Goal: Task Accomplishment & Management: Manage account settings

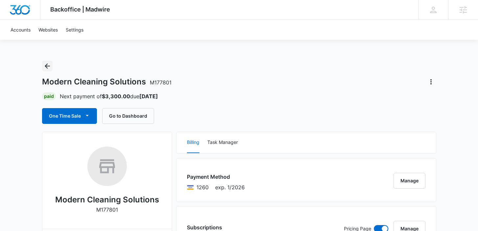
click at [47, 65] on icon "Back" at bounding box center [47, 66] width 8 height 8
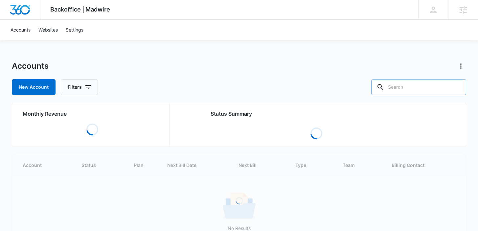
click at [416, 88] on input "text" at bounding box center [418, 87] width 95 height 16
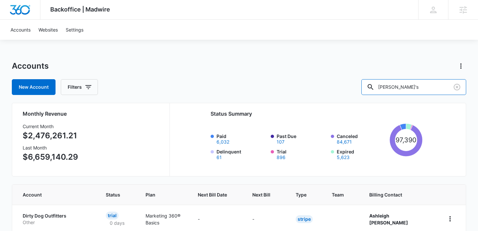
type input "[PERSON_NAME]'s"
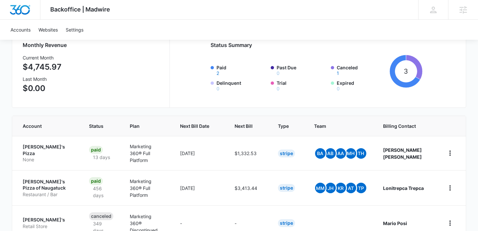
scroll to position [79, 0]
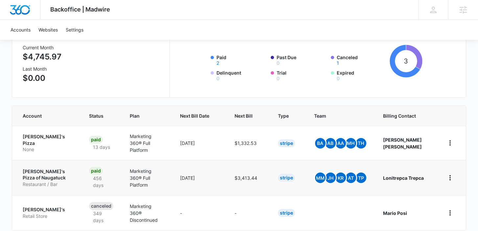
click at [35, 168] on p "[PERSON_NAME]'s Pizza of Naugatuck" at bounding box center [48, 174] width 50 height 13
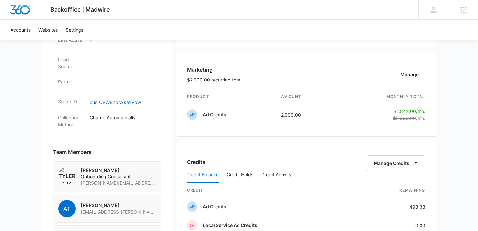
scroll to position [372, 0]
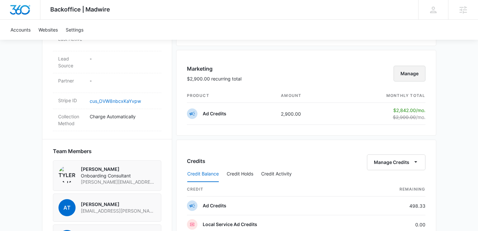
click at [410, 74] on button "Manage" at bounding box center [410, 74] width 32 height 16
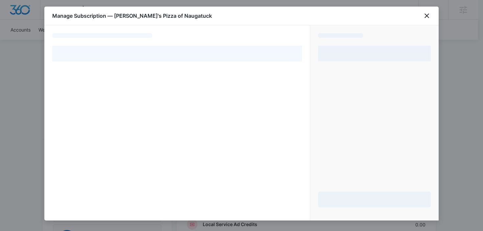
select select "pm_1OClzwA4n8RTgNjUAbu3Q7GV"
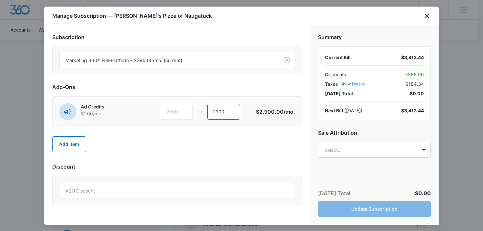
click at [216, 113] on input "2900" at bounding box center [223, 112] width 33 height 16
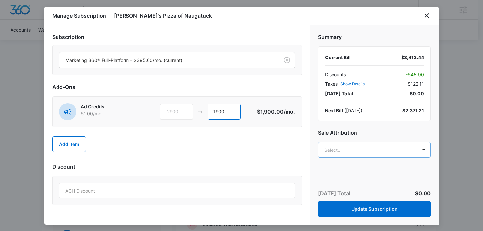
type input "1900"
click at [339, 153] on body "Backoffice | Madwire Apps Settings [PERSON_NAME] [PERSON_NAME][EMAIL_ADDRESS][D…" at bounding box center [241, 72] width 483 height 889
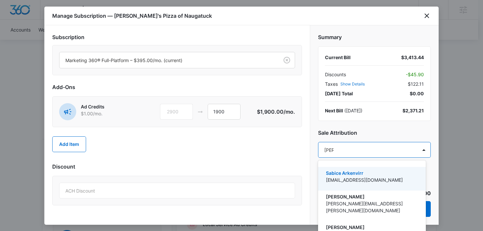
type input "kenz"
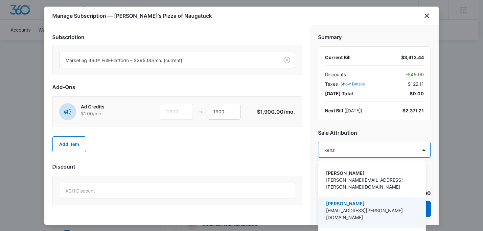
click at [355, 207] on p "[EMAIL_ADDRESS][PERSON_NAME][DOMAIN_NAME]" at bounding box center [371, 214] width 91 height 14
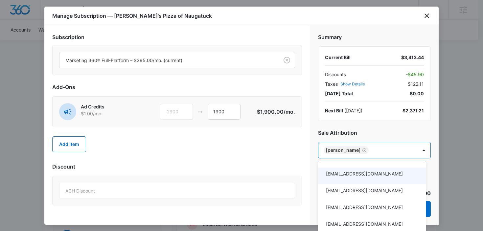
click at [313, 137] on div at bounding box center [241, 115] width 483 height 231
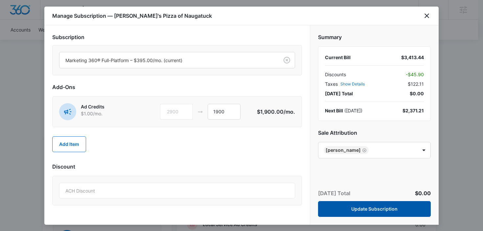
click at [348, 212] on button "Update Subscription" at bounding box center [374, 209] width 113 height 16
